Goal: Find specific page/section: Find specific page/section

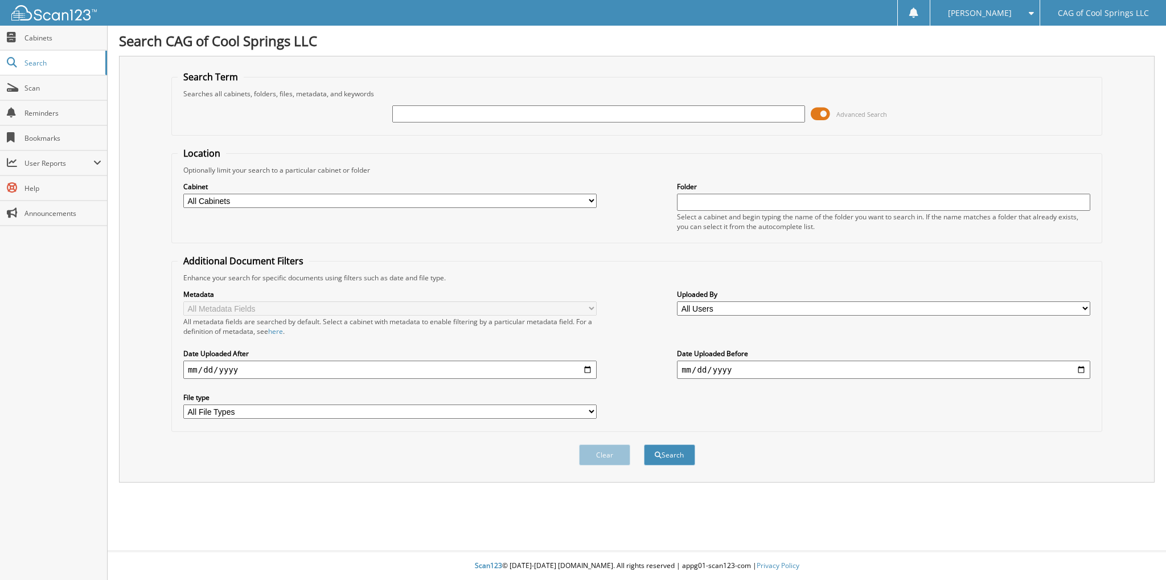
click at [421, 107] on input "text" at bounding box center [598, 113] width 413 height 17
type input "6056453"
click at [644, 444] on button "Search" at bounding box center [669, 454] width 51 height 21
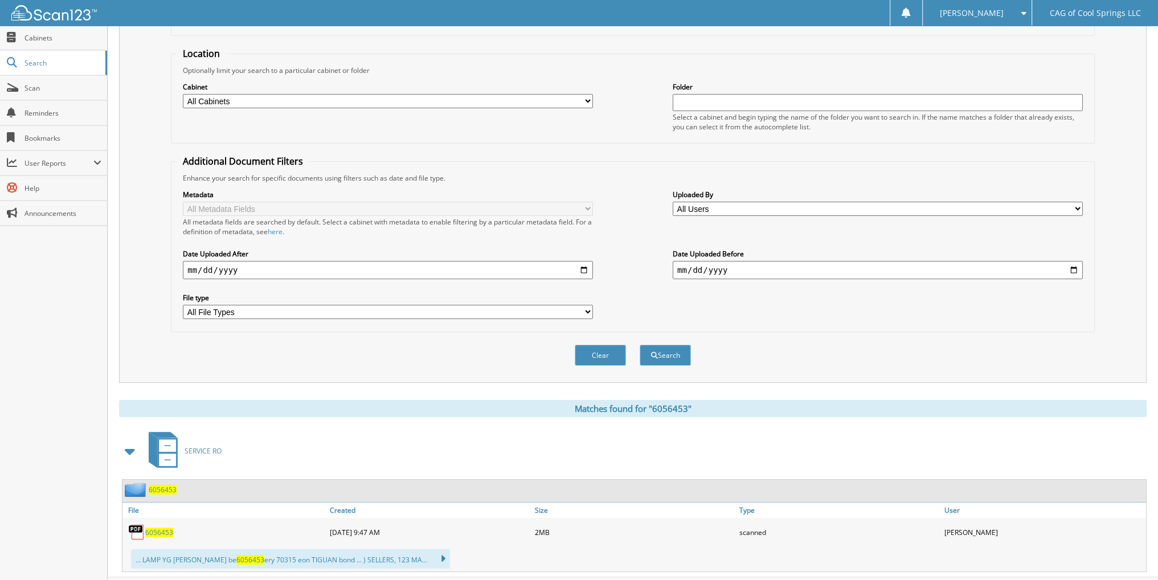
scroll to position [114, 0]
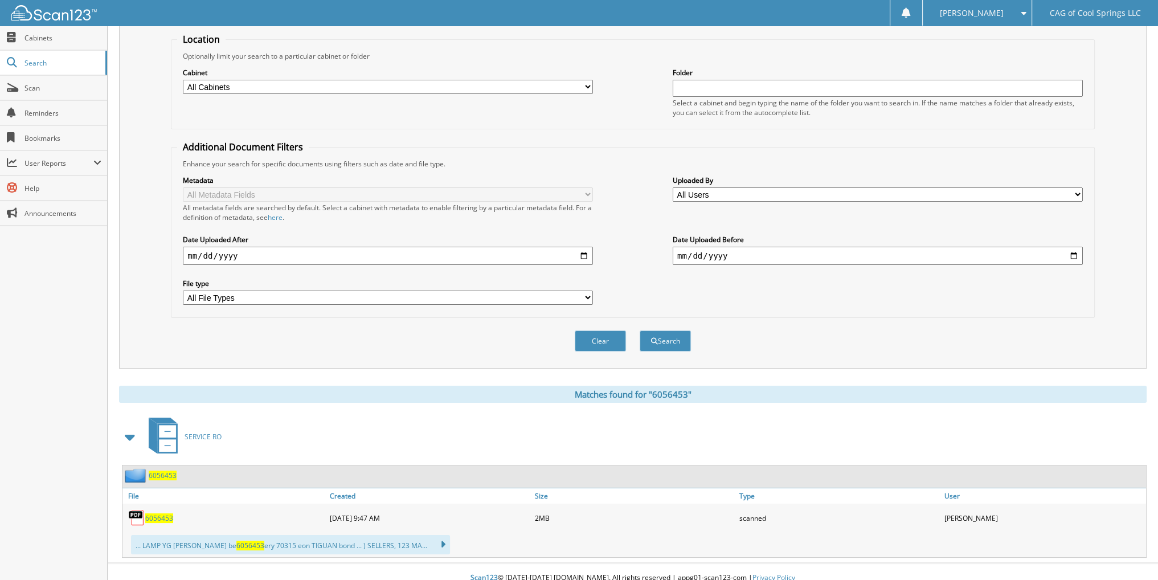
click at [162, 513] on span "6056453" at bounding box center [159, 518] width 28 height 10
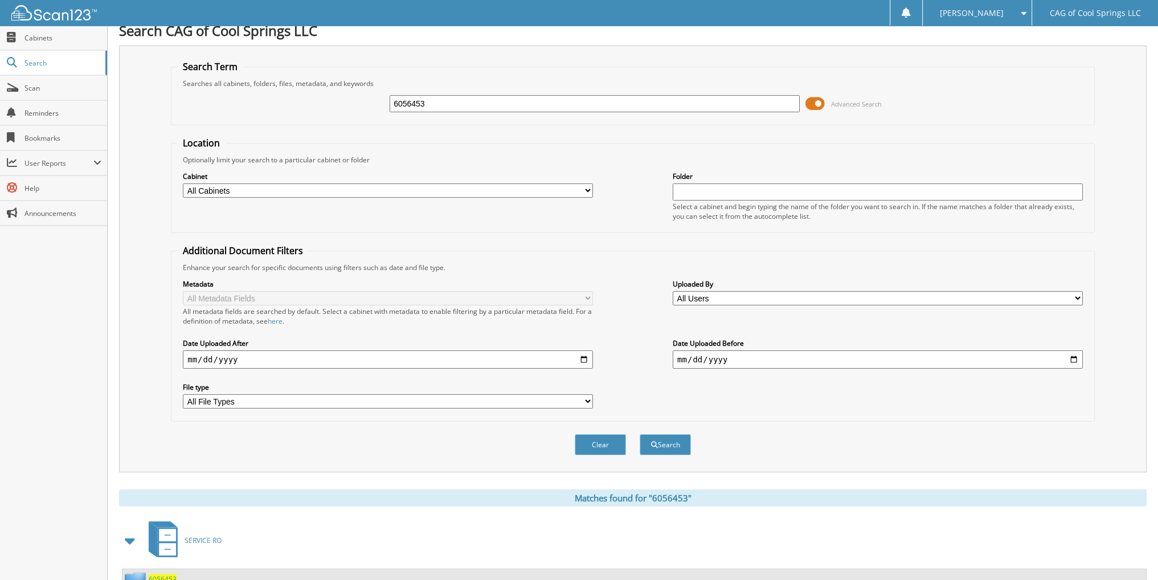
scroll to position [0, 0]
